Goal: Check status: Check status

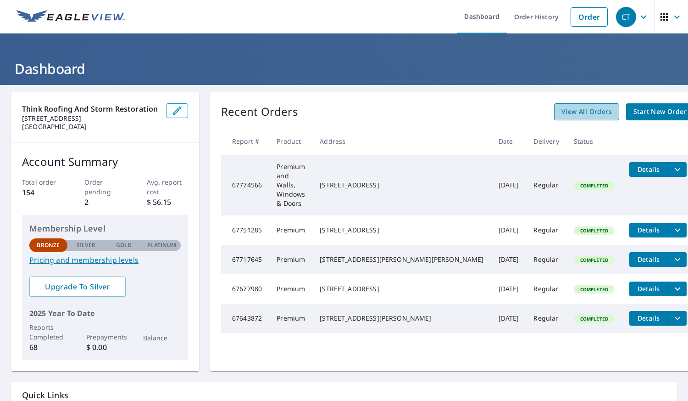
click at [562, 106] on span "View All Orders" at bounding box center [587, 111] width 50 height 11
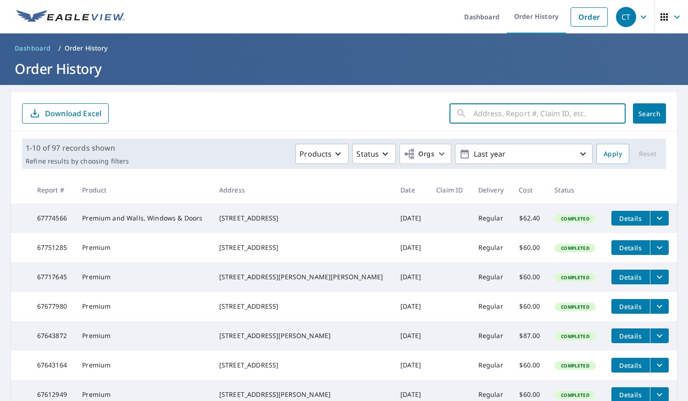
click at [479, 115] on input "text" at bounding box center [550, 114] width 152 height 26
type input "207 seven"
click button "Search" at bounding box center [649, 113] width 33 height 20
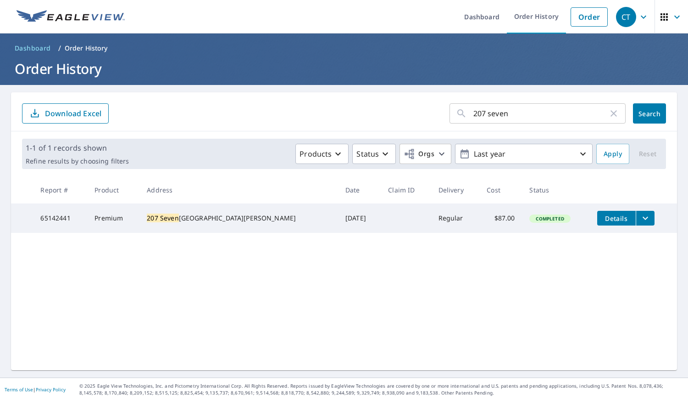
click at [675, 16] on icon "button" at bounding box center [678, 16] width 6 height 3
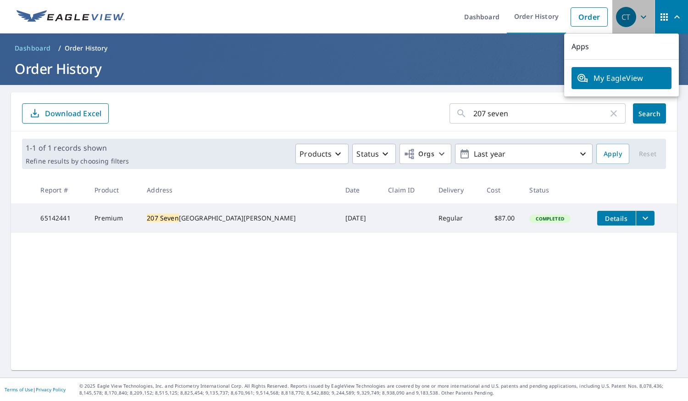
click at [638, 17] on icon "button" at bounding box center [643, 16] width 11 height 11
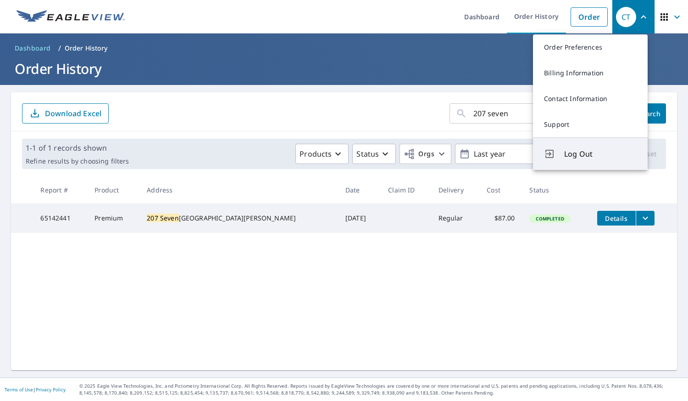
click at [588, 154] on span "Log Out" at bounding box center [600, 153] width 73 height 11
